Goal: Find specific page/section: Find specific page/section

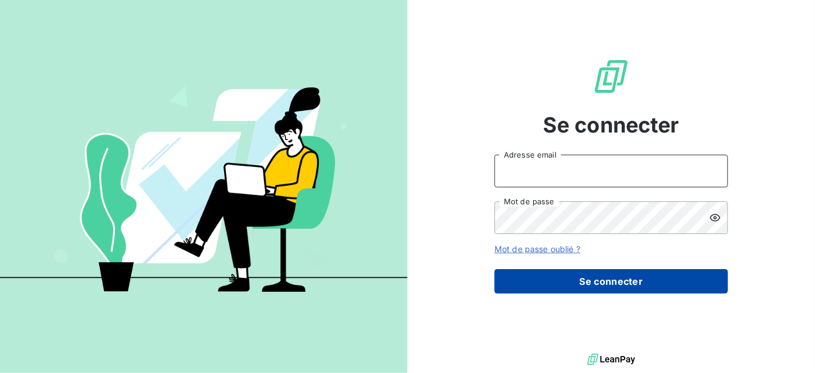
type input "[PERSON_NAME][EMAIL_ADDRESS][DOMAIN_NAME][PERSON_NAME]"
click at [610, 277] on button "Se connecter" at bounding box center [612, 281] width 234 height 25
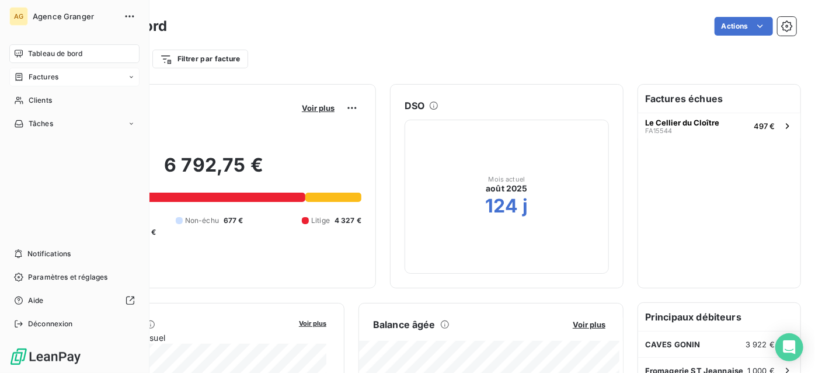
click at [48, 78] on span "Factures" at bounding box center [44, 77] width 30 height 11
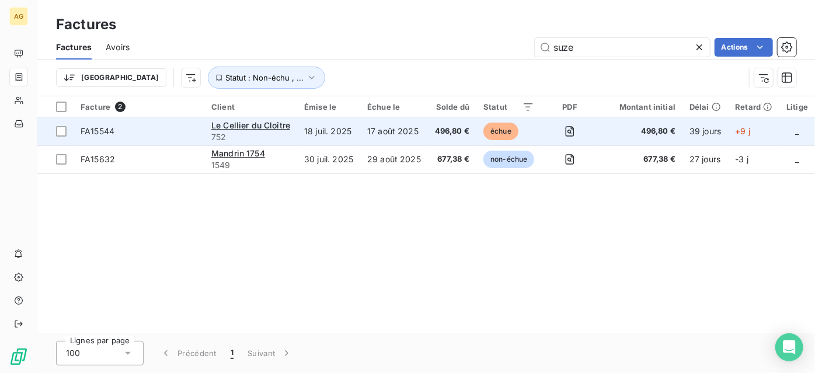
type input "suzel"
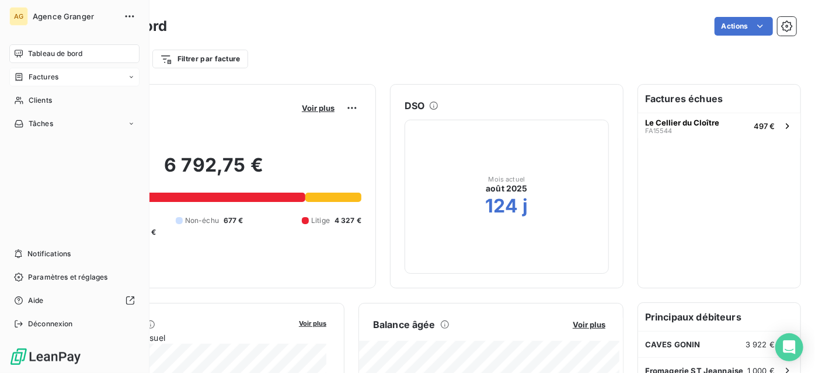
click at [29, 75] on span "Factures" at bounding box center [44, 77] width 30 height 11
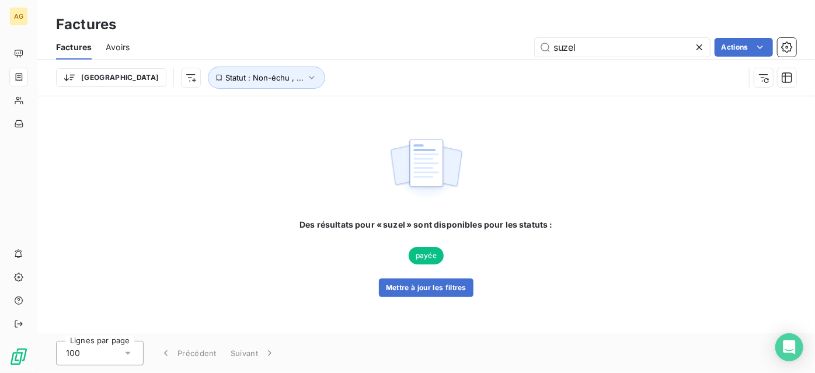
click at [696, 50] on icon at bounding box center [700, 47] width 12 height 12
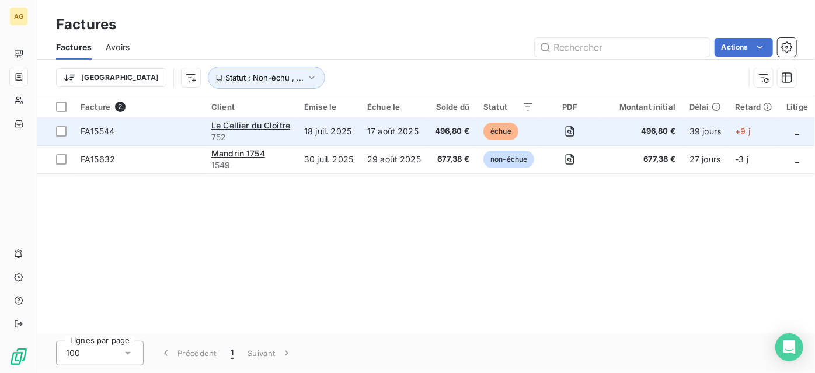
click at [93, 128] on span "FA15544" at bounding box center [98, 131] width 34 height 10
